Goal: Find specific page/section: Find specific page/section

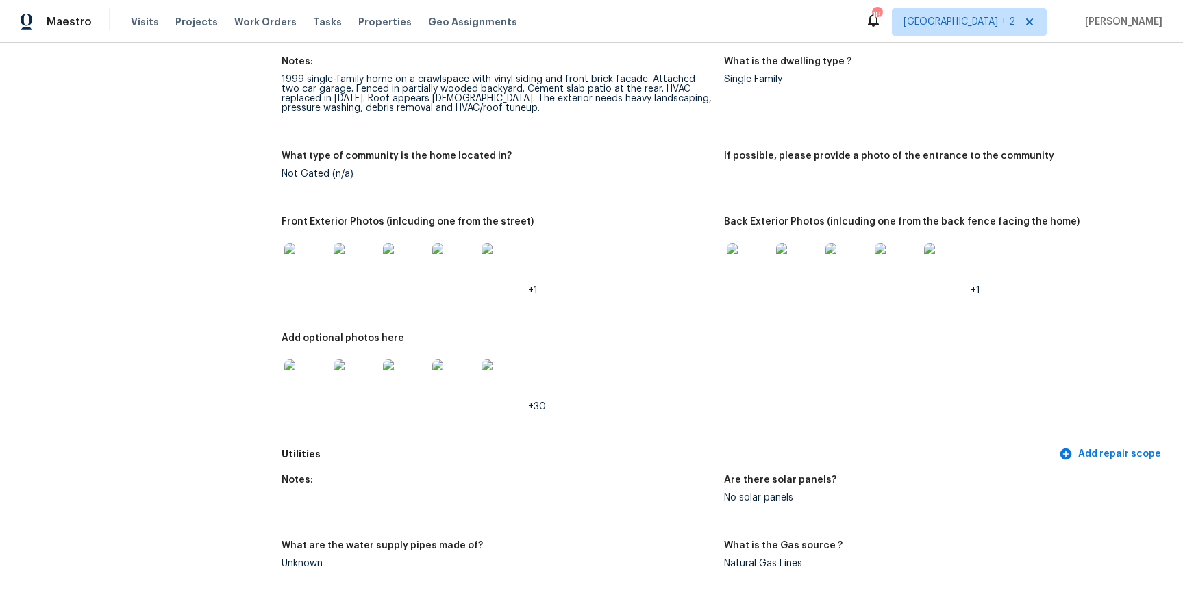
scroll to position [607, 0]
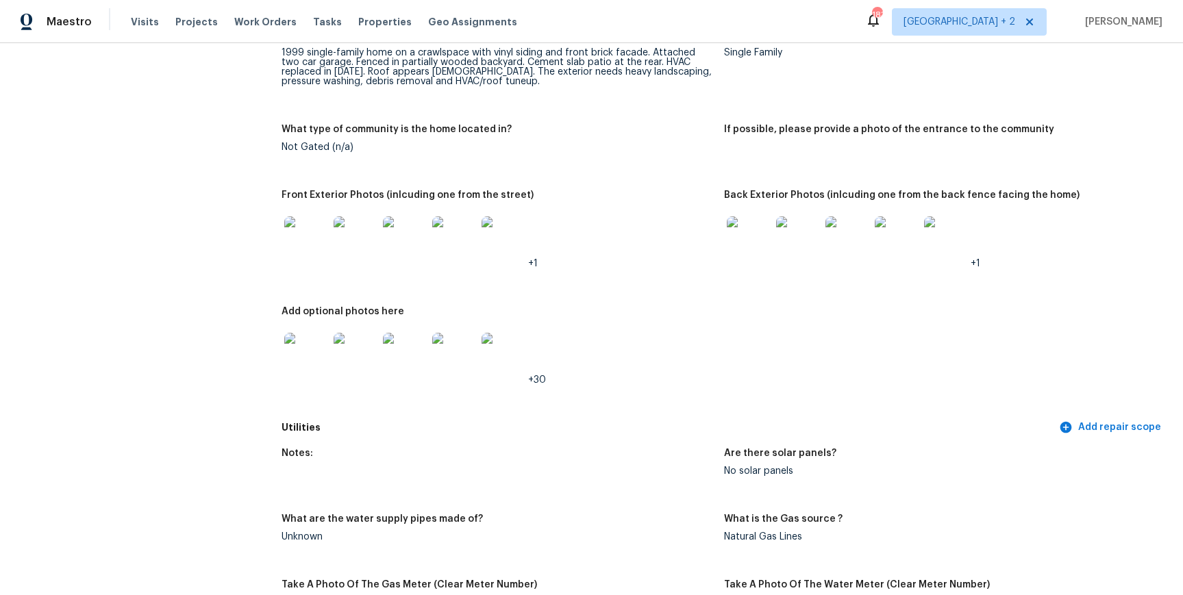
click at [305, 358] on img at bounding box center [306, 355] width 44 height 44
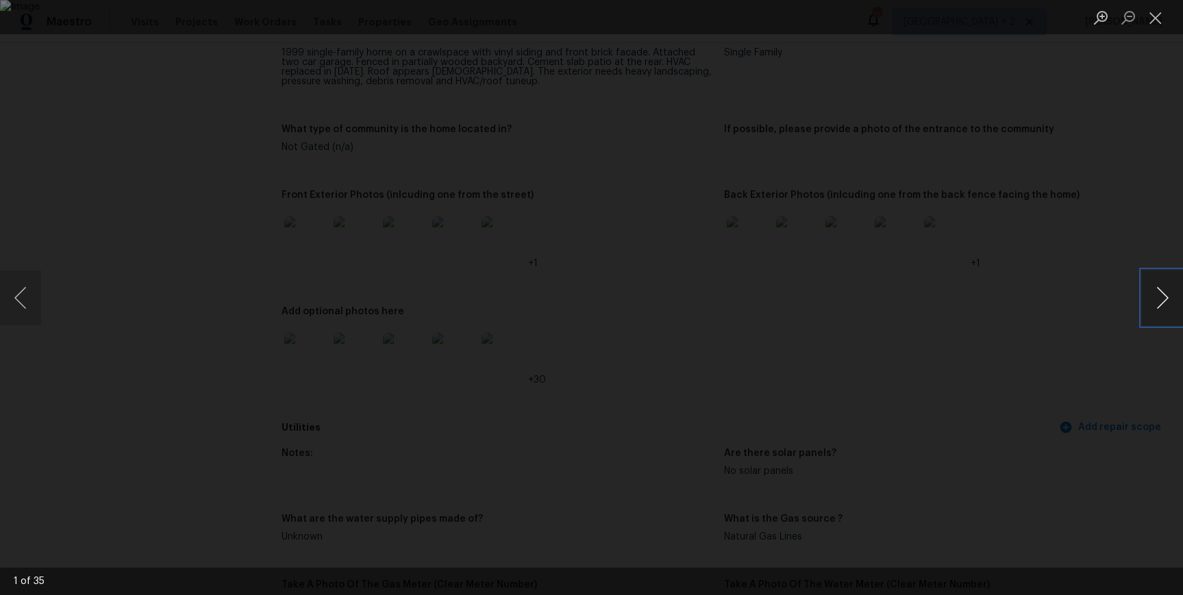
click at [1165, 294] on button "Next image" at bounding box center [1162, 298] width 41 height 55
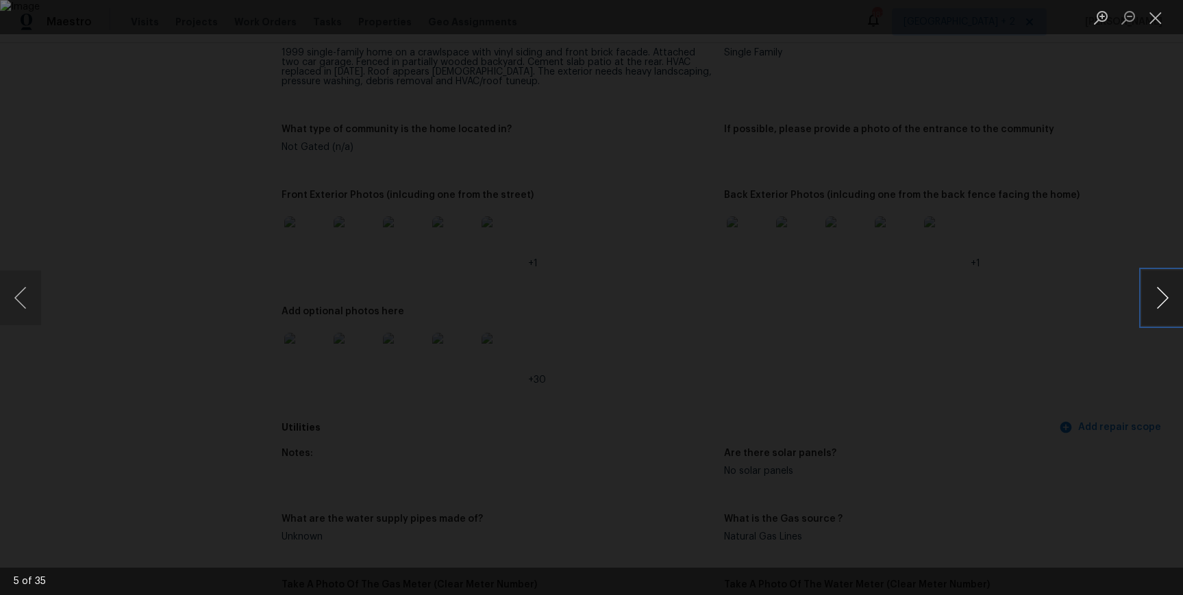
click at [1165, 294] on button "Next image" at bounding box center [1162, 298] width 41 height 55
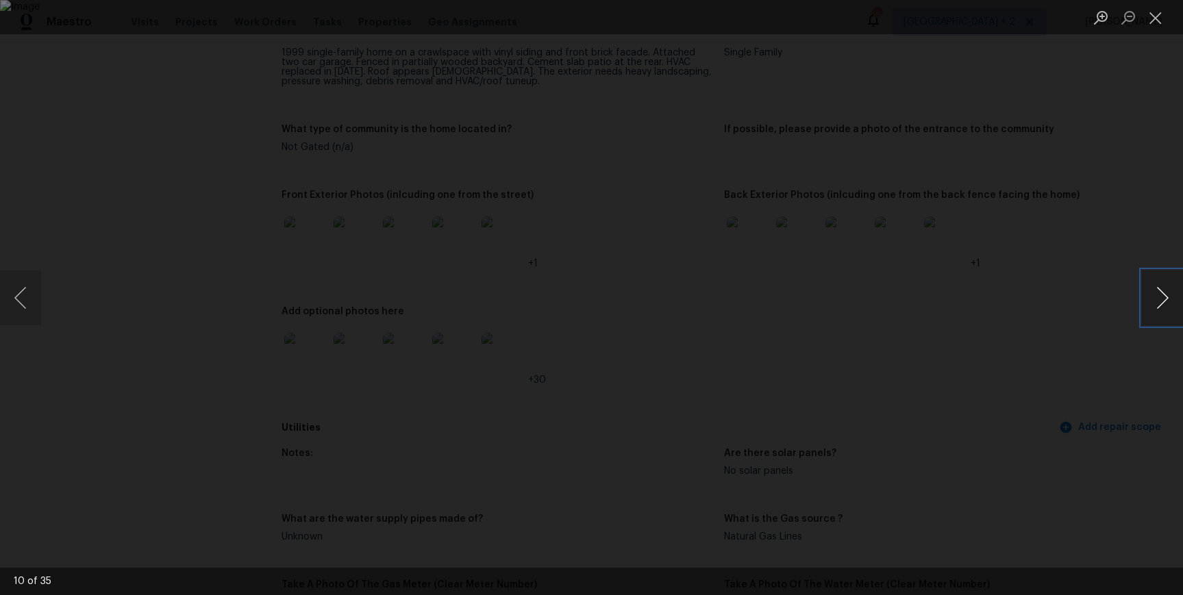
click at [1165, 294] on button "Next image" at bounding box center [1162, 298] width 41 height 55
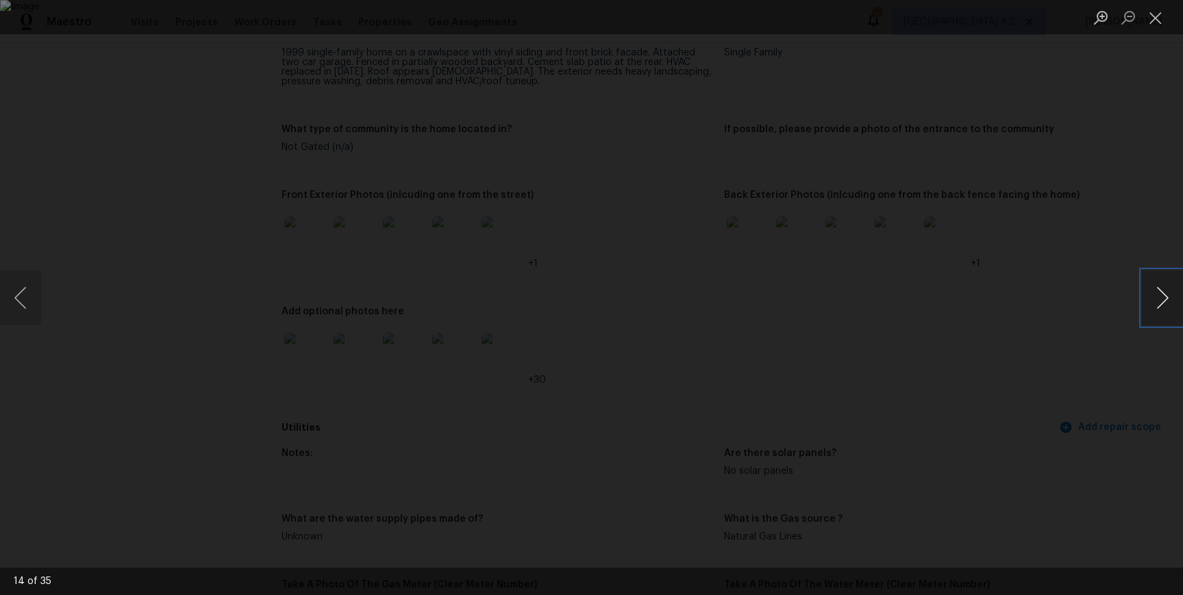
click at [1165, 294] on button "Next image" at bounding box center [1162, 298] width 41 height 55
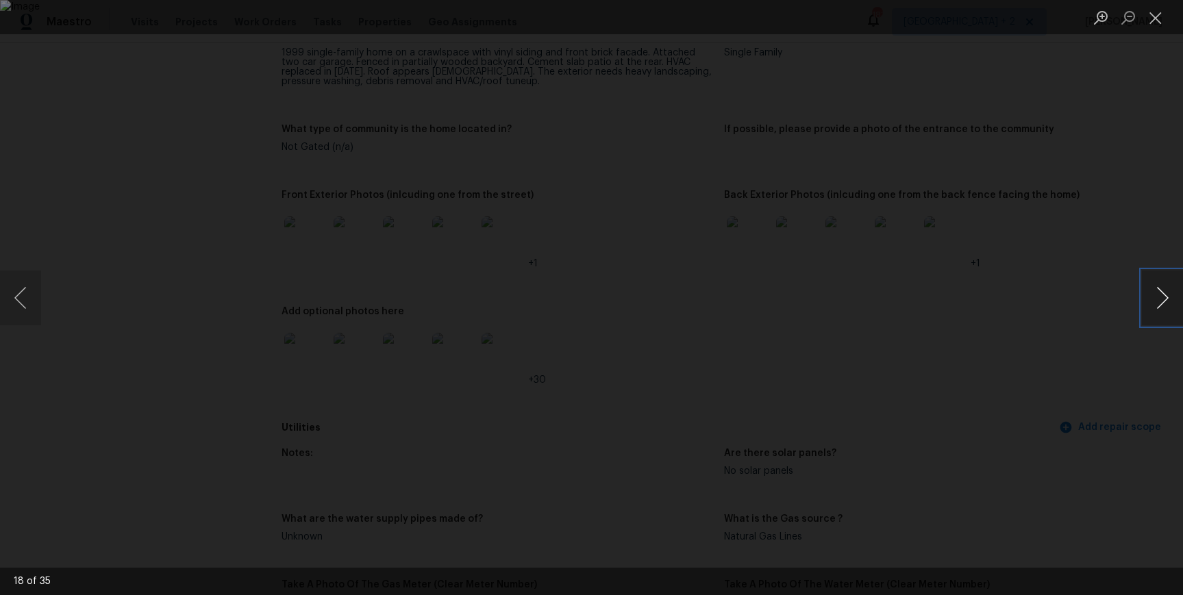
click at [1165, 294] on button "Next image" at bounding box center [1162, 298] width 41 height 55
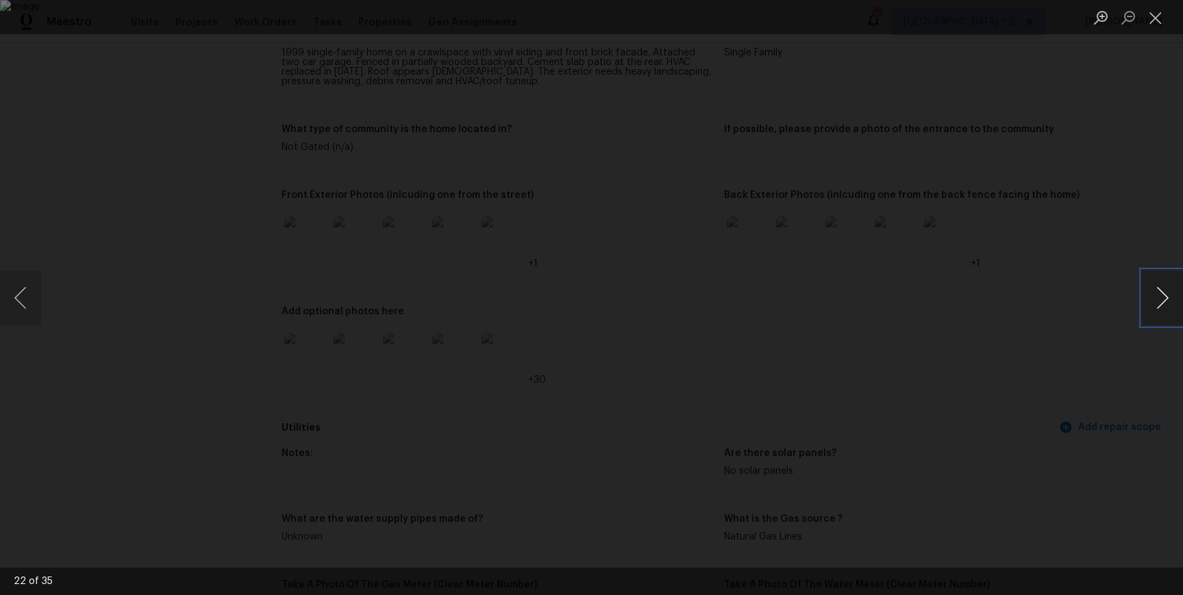
click at [1165, 294] on button "Next image" at bounding box center [1162, 298] width 41 height 55
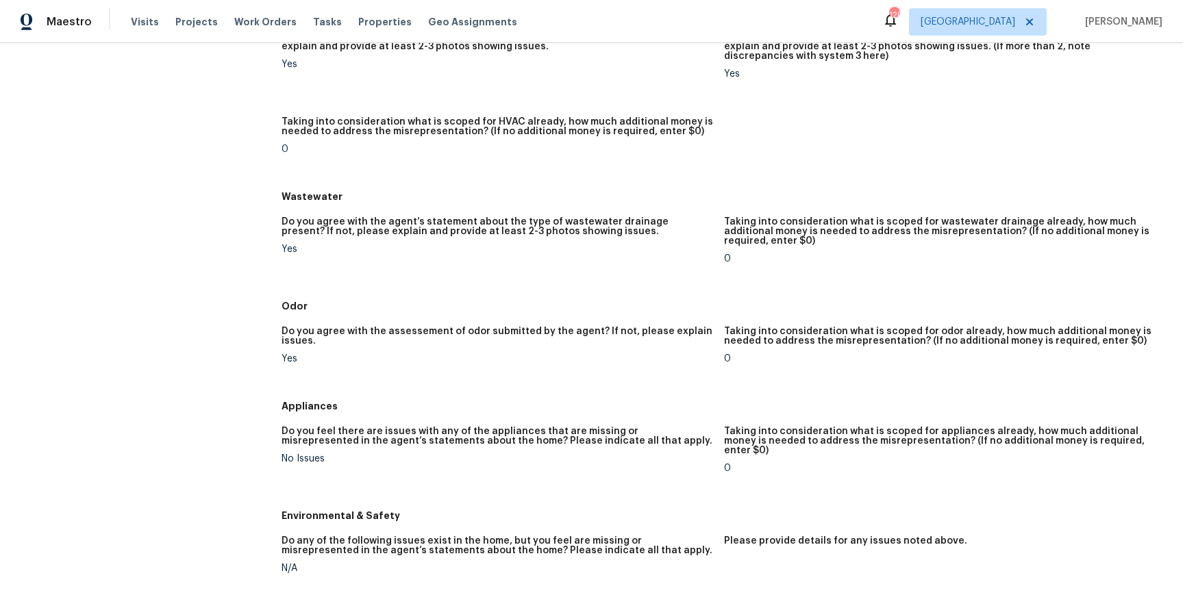
scroll to position [1000, 0]
